Goal: Manage account settings

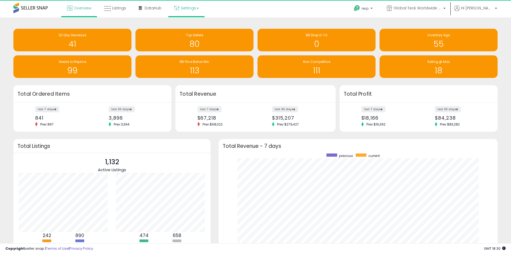
click at [184, 6] on link "Settings" at bounding box center [186, 8] width 33 height 16
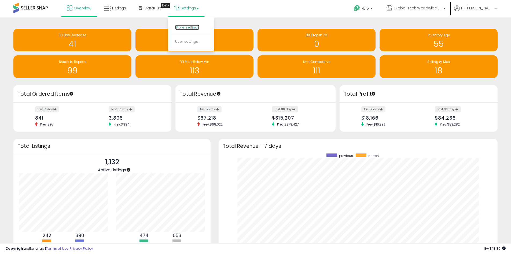
click at [191, 28] on link "Store settings" at bounding box center [187, 27] width 24 height 5
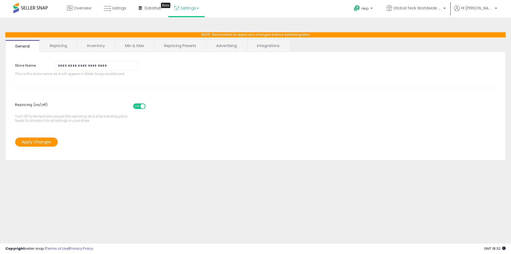
click at [276, 48] on link "Integrations" at bounding box center [268, 45] width 42 height 11
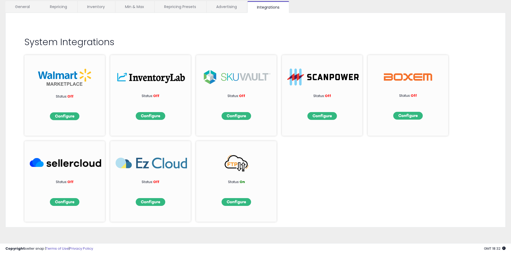
scroll to position [39, 0]
click at [243, 203] on img at bounding box center [237, 201] width 30 height 8
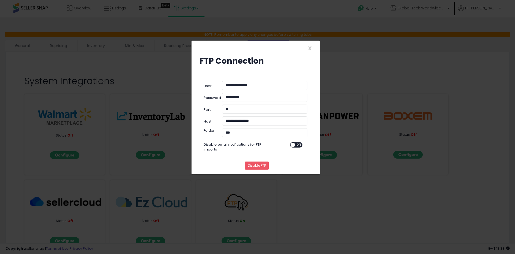
click at [252, 126] on div "**********" at bounding box center [264, 122] width 93 height 12
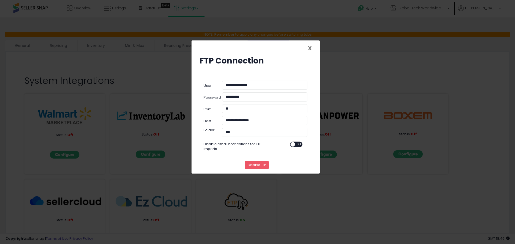
click at [309, 50] on span "X" at bounding box center [310, 49] width 4 height 8
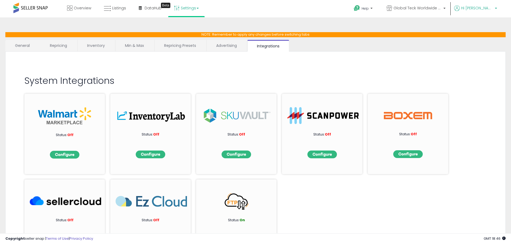
click at [483, 12] on link "Hi [PERSON_NAME]" at bounding box center [475, 11] width 43 height 12
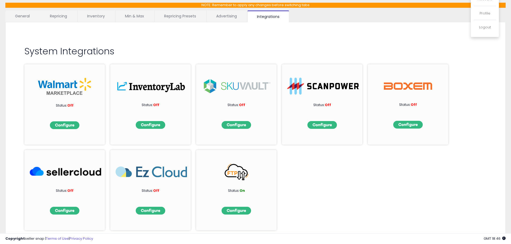
scroll to position [48, 0]
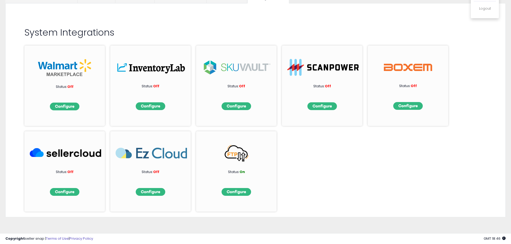
click at [487, 6] on li "Logout" at bounding box center [485, 8] width 22 height 13
click at [488, 10] on link "Logout" at bounding box center [485, 8] width 12 height 5
